Goal: Information Seeking & Learning: Understand process/instructions

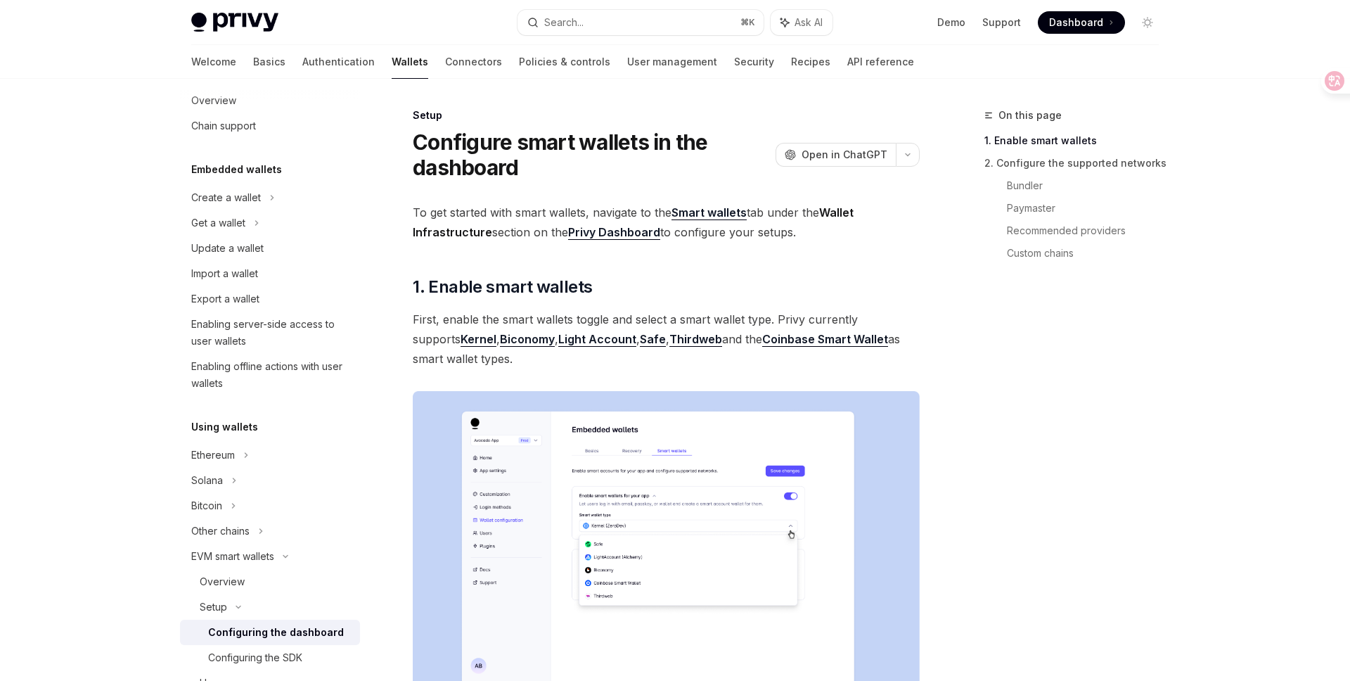
scroll to position [30, 0]
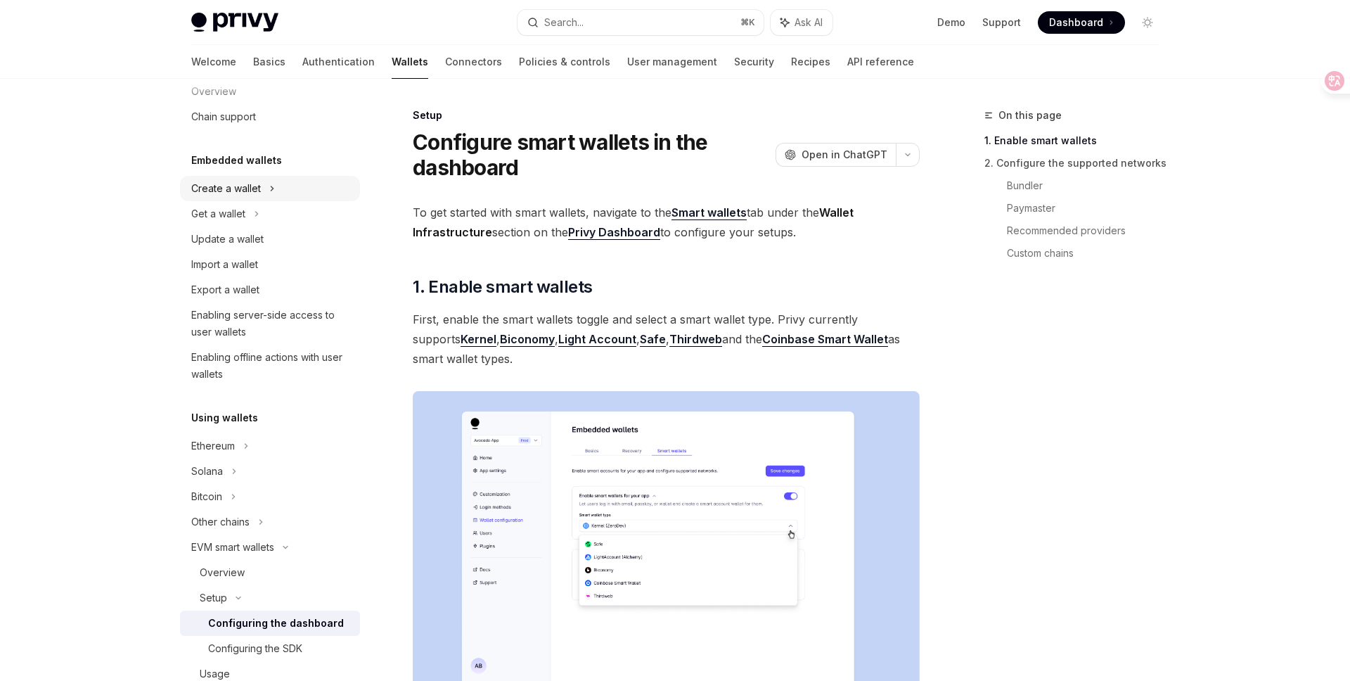
click at [263, 182] on div "Create a wallet" at bounding box center [270, 188] width 180 height 25
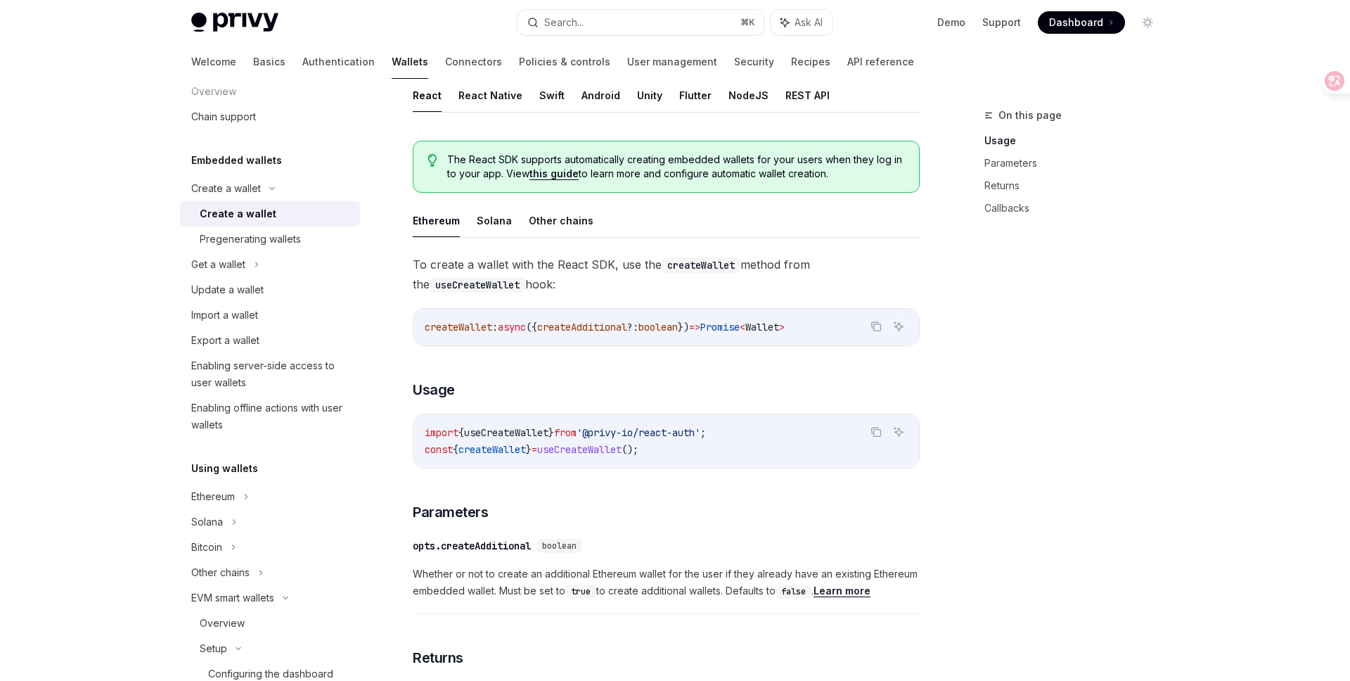
scroll to position [295, 0]
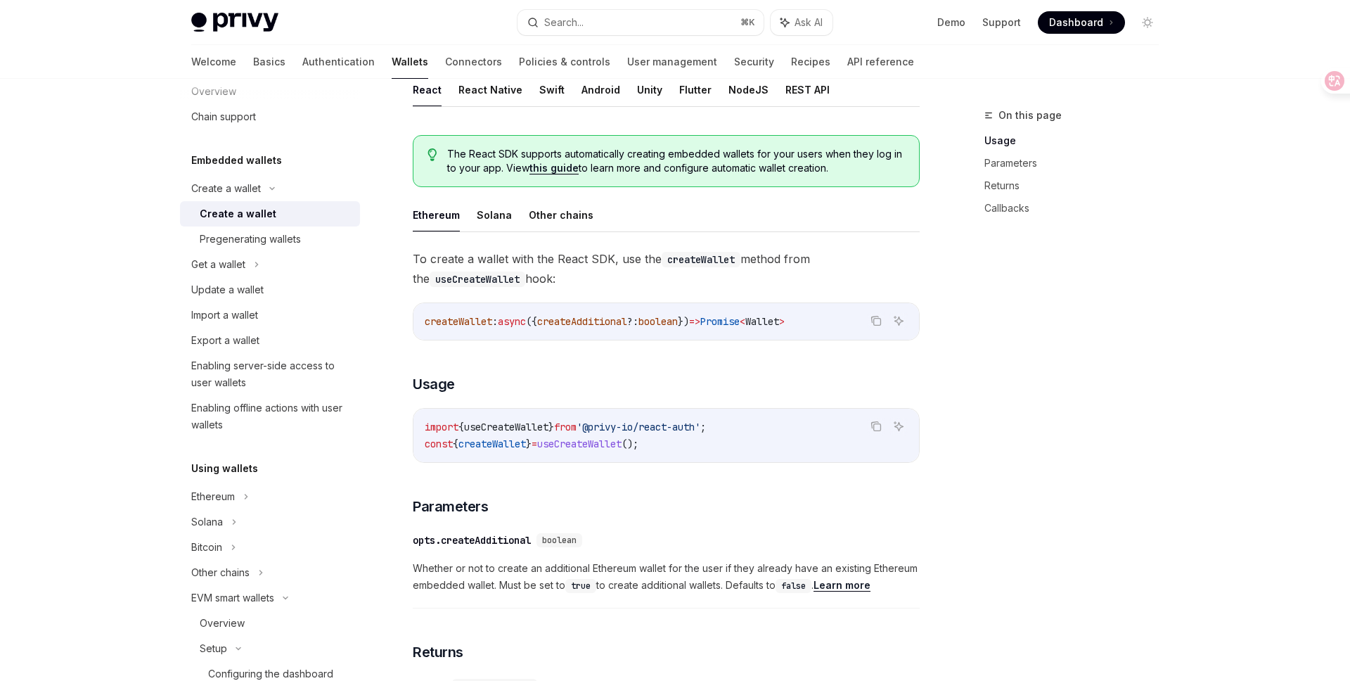
click at [846, 584] on link "Learn more" at bounding box center [842, 585] width 57 height 13
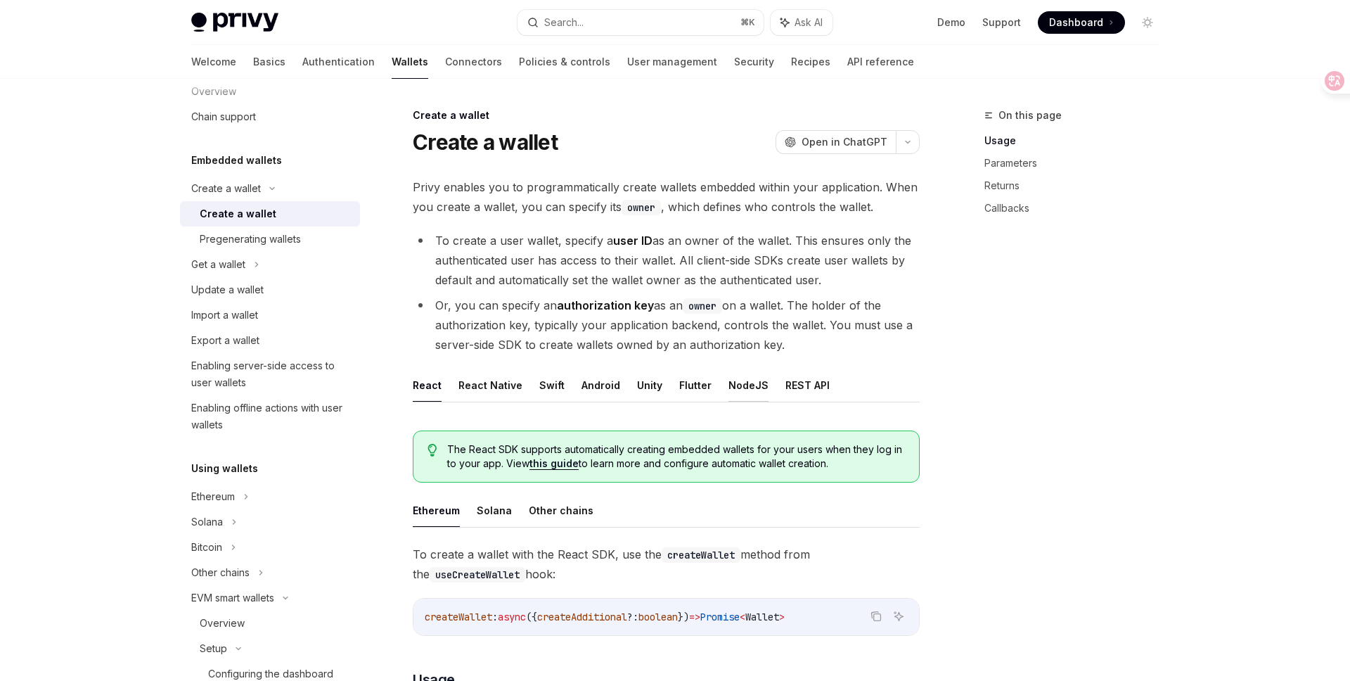
click at [728, 385] on button "NodeJS" at bounding box center [748, 384] width 40 height 33
type textarea "*"
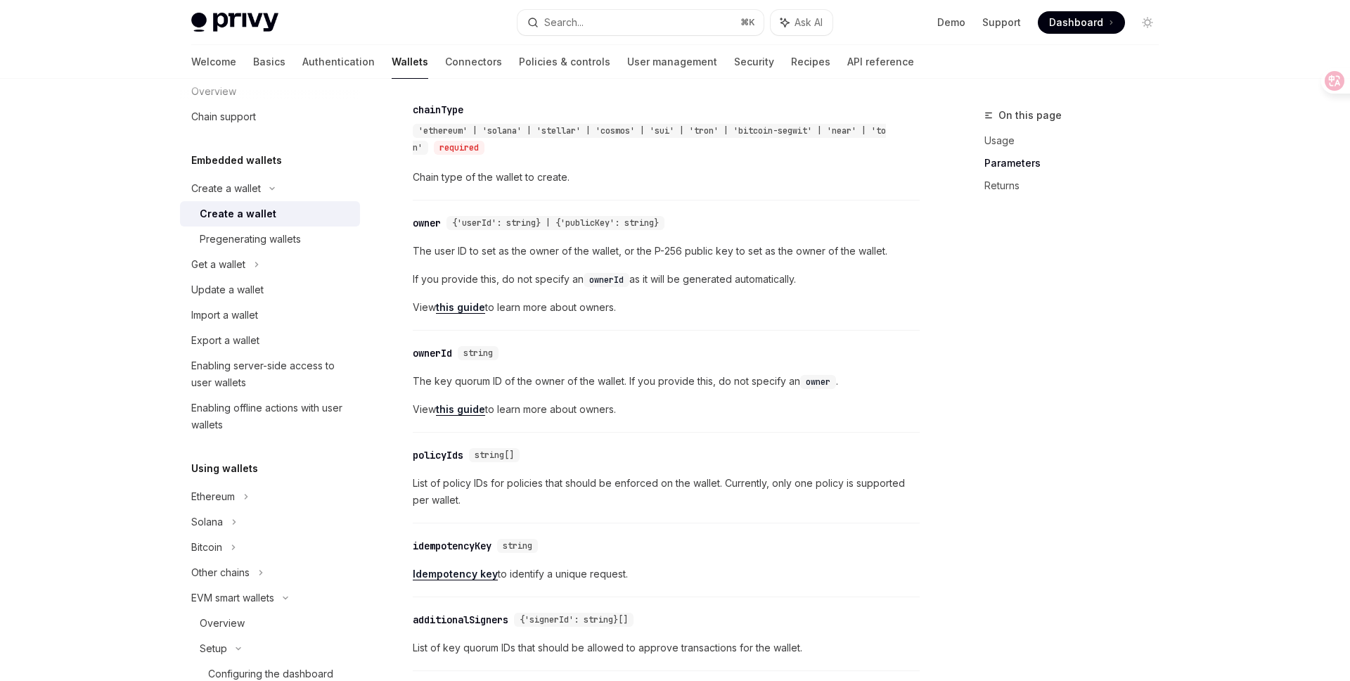
scroll to position [685, 0]
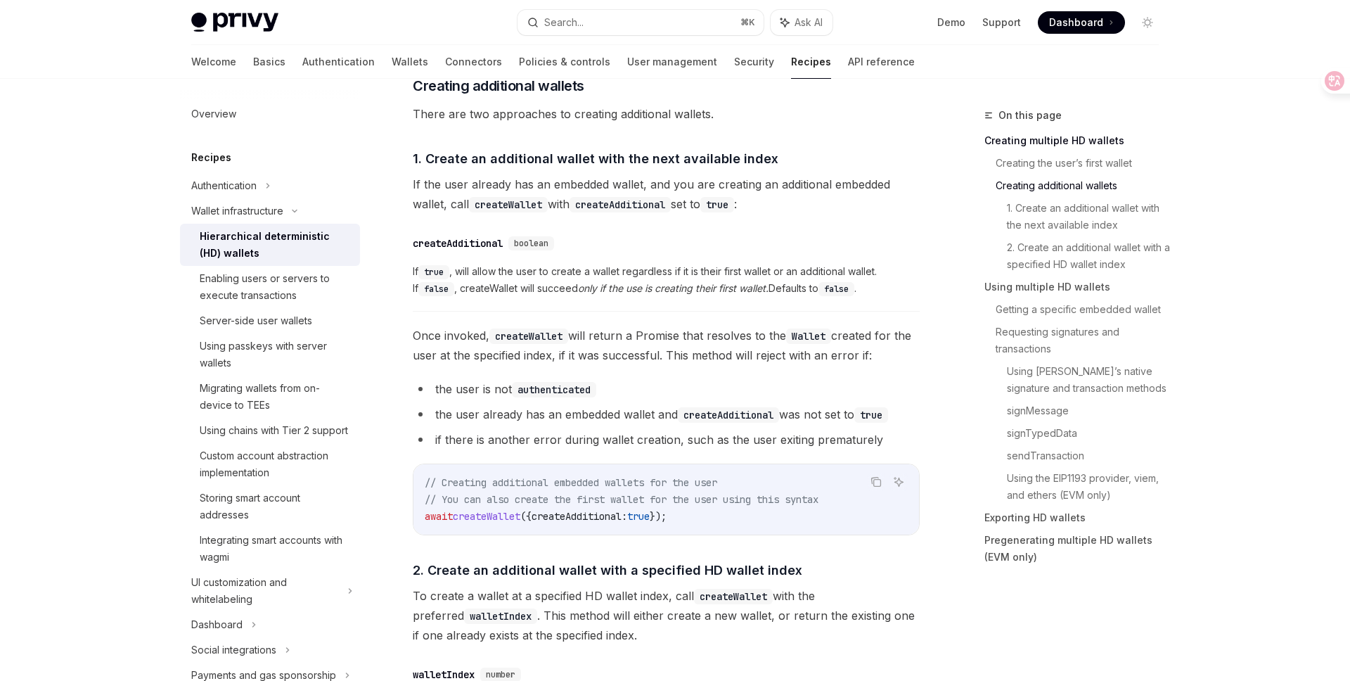
scroll to position [733, 0]
click at [614, 520] on span "createAdditional:" at bounding box center [580, 516] width 96 height 13
click at [754, 411] on code "createAdditional" at bounding box center [728, 415] width 101 height 15
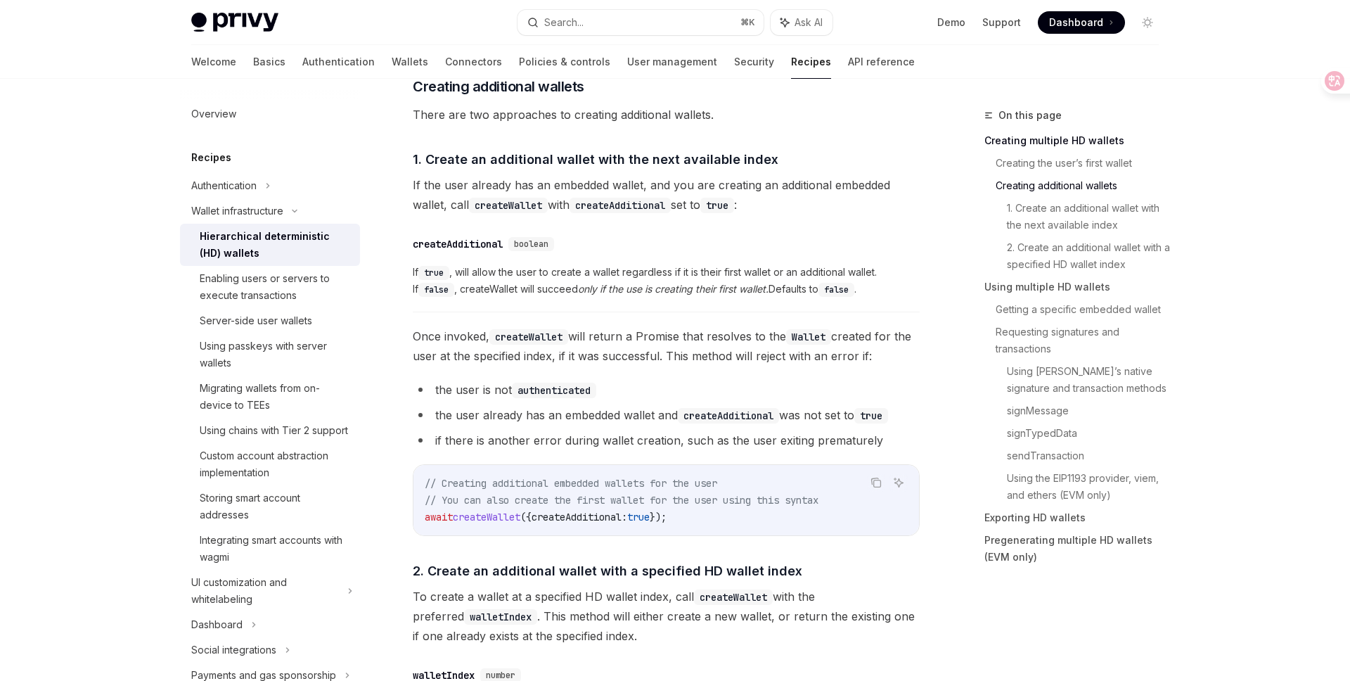
click at [555, 388] on code "authenticated" at bounding box center [554, 390] width 84 height 15
click at [596, 515] on span "createAdditional:" at bounding box center [580, 516] width 96 height 13
